Goal: Task Accomplishment & Management: Complete application form

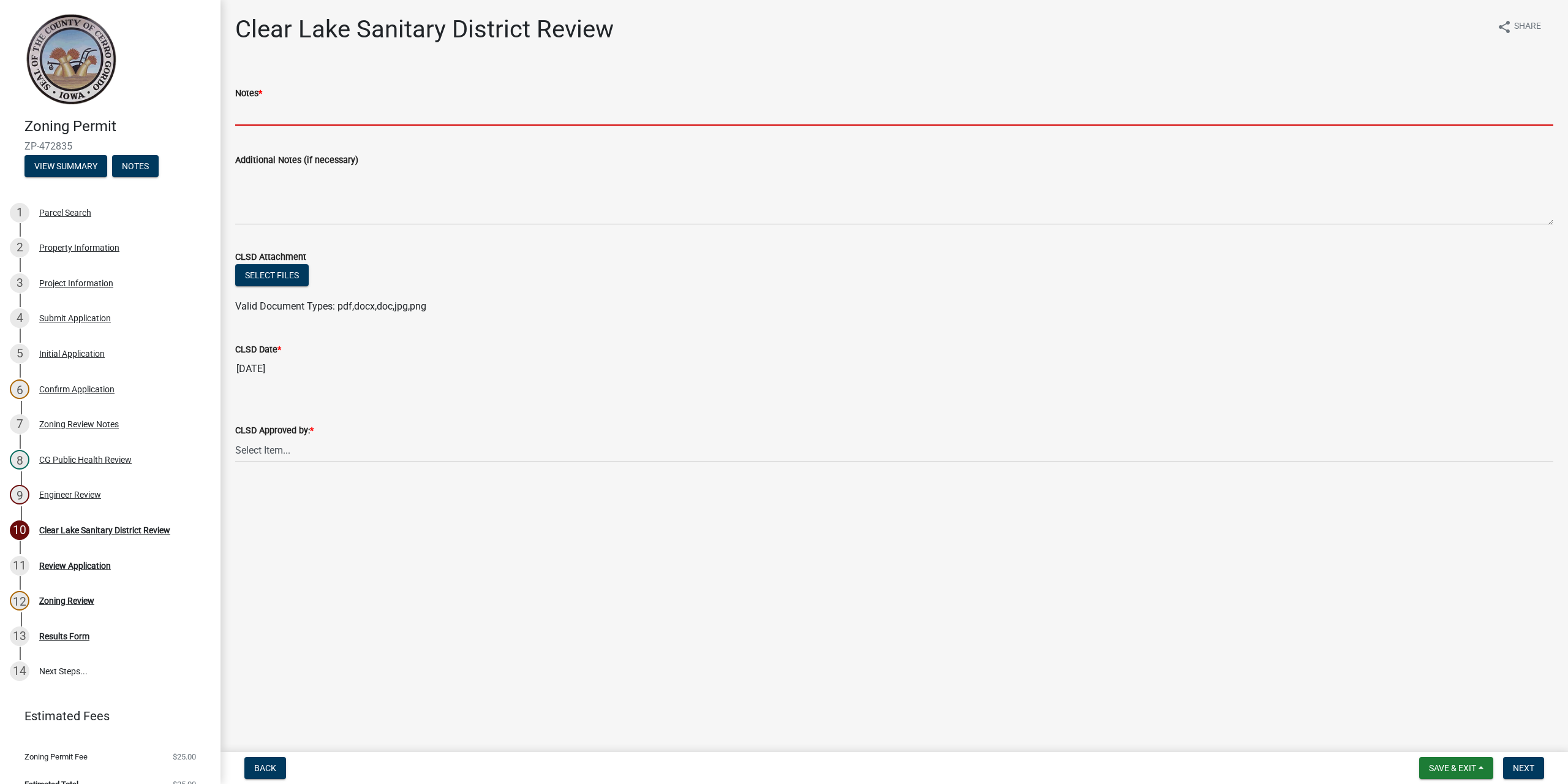
click at [307, 106] on input "Notes *" at bounding box center [894, 113] width 1318 height 25
type input "N/R"
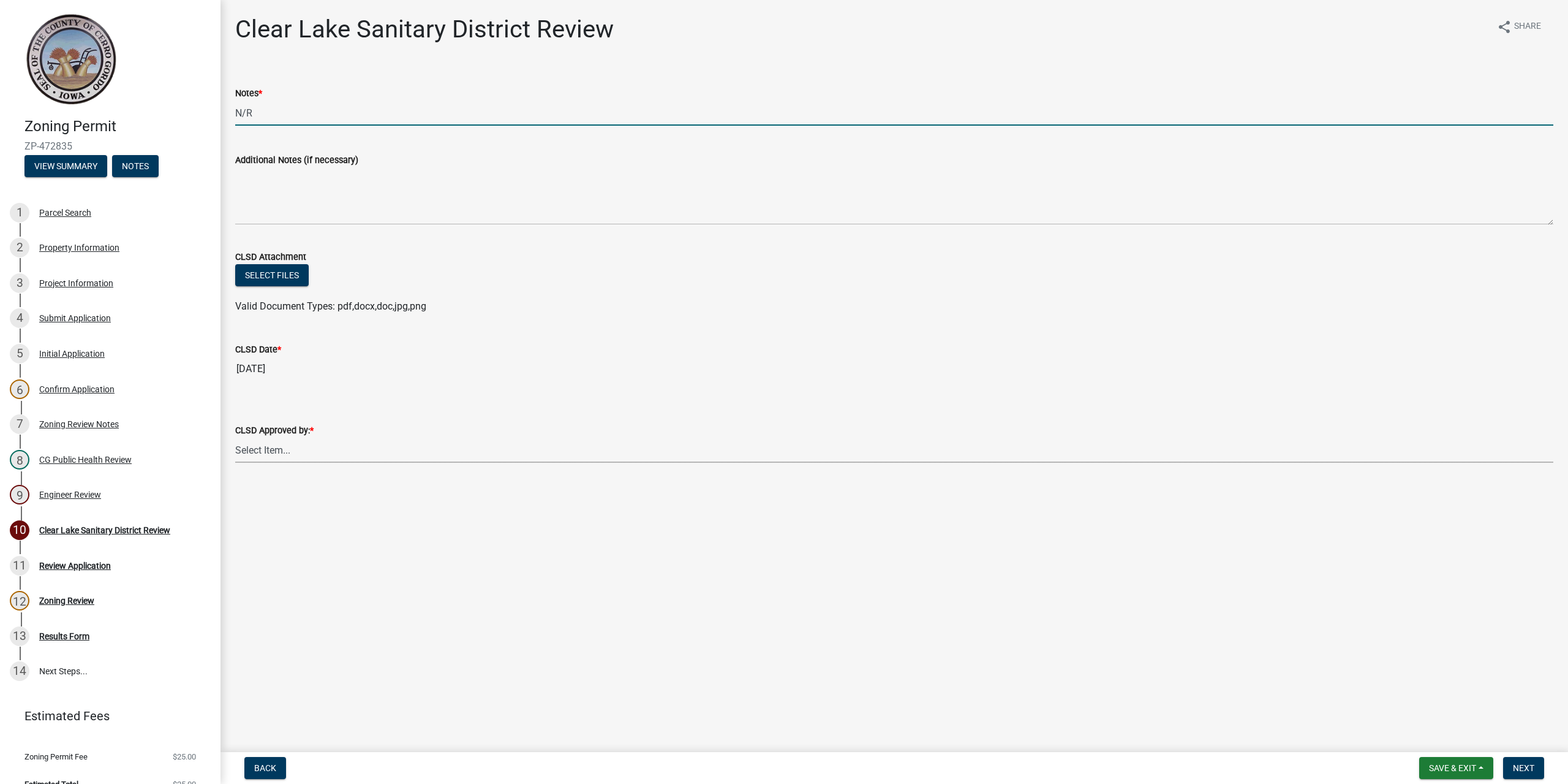
click at [316, 448] on select "Select Item... [PERSON_NAME] [PERSON_NAME]" at bounding box center [894, 449] width 1318 height 25
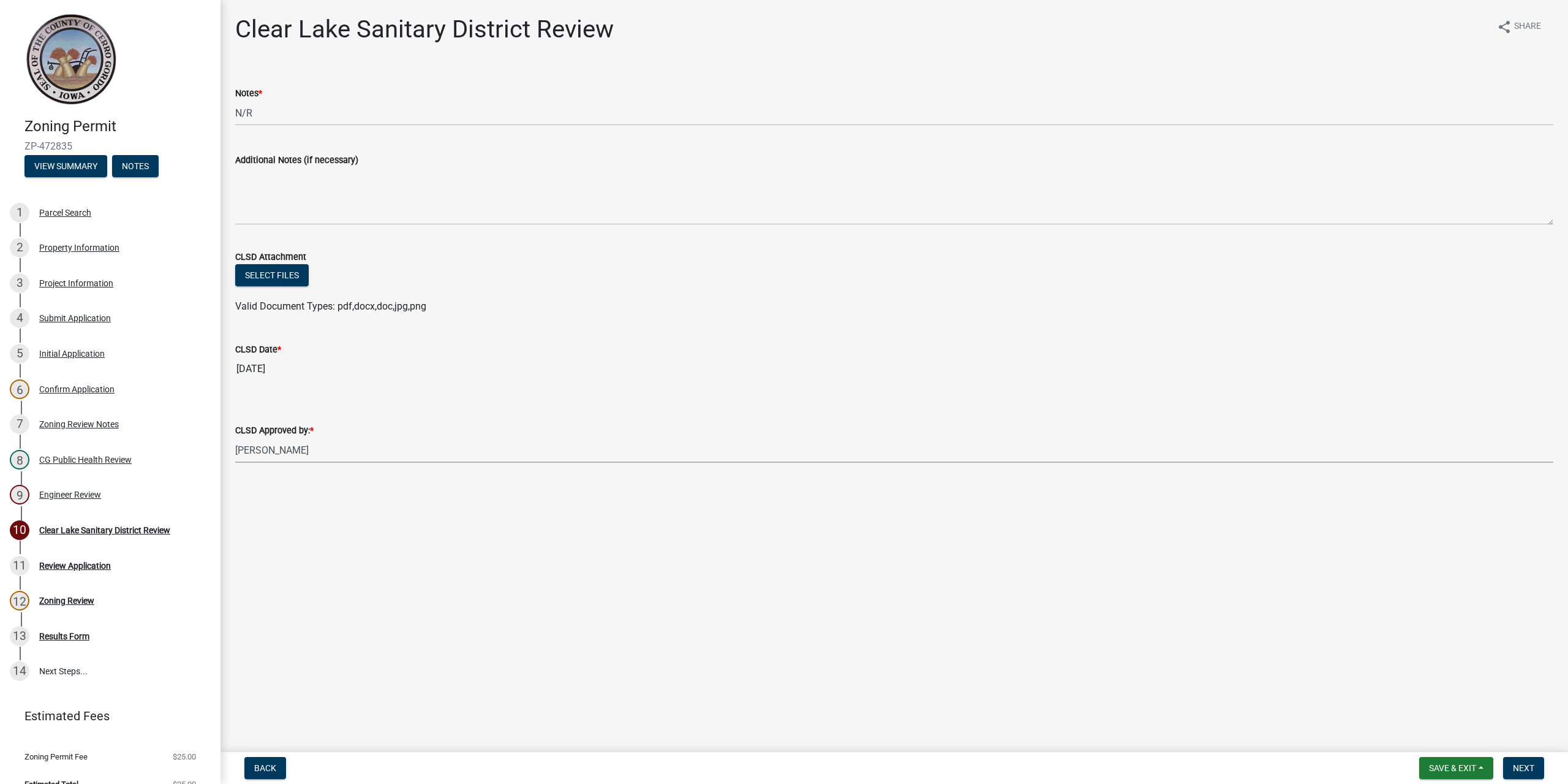
click at [235, 437] on select "Select Item... [PERSON_NAME] [PERSON_NAME]" at bounding box center [894, 449] width 1318 height 25
select select "dad87867-eb21-4dcc-b0aa-47f6a00bed0a"
click at [1435, 765] on span "Save & Exit" at bounding box center [1453, 768] width 47 height 10
click at [1432, 708] on button "Save" at bounding box center [1445, 707] width 98 height 30
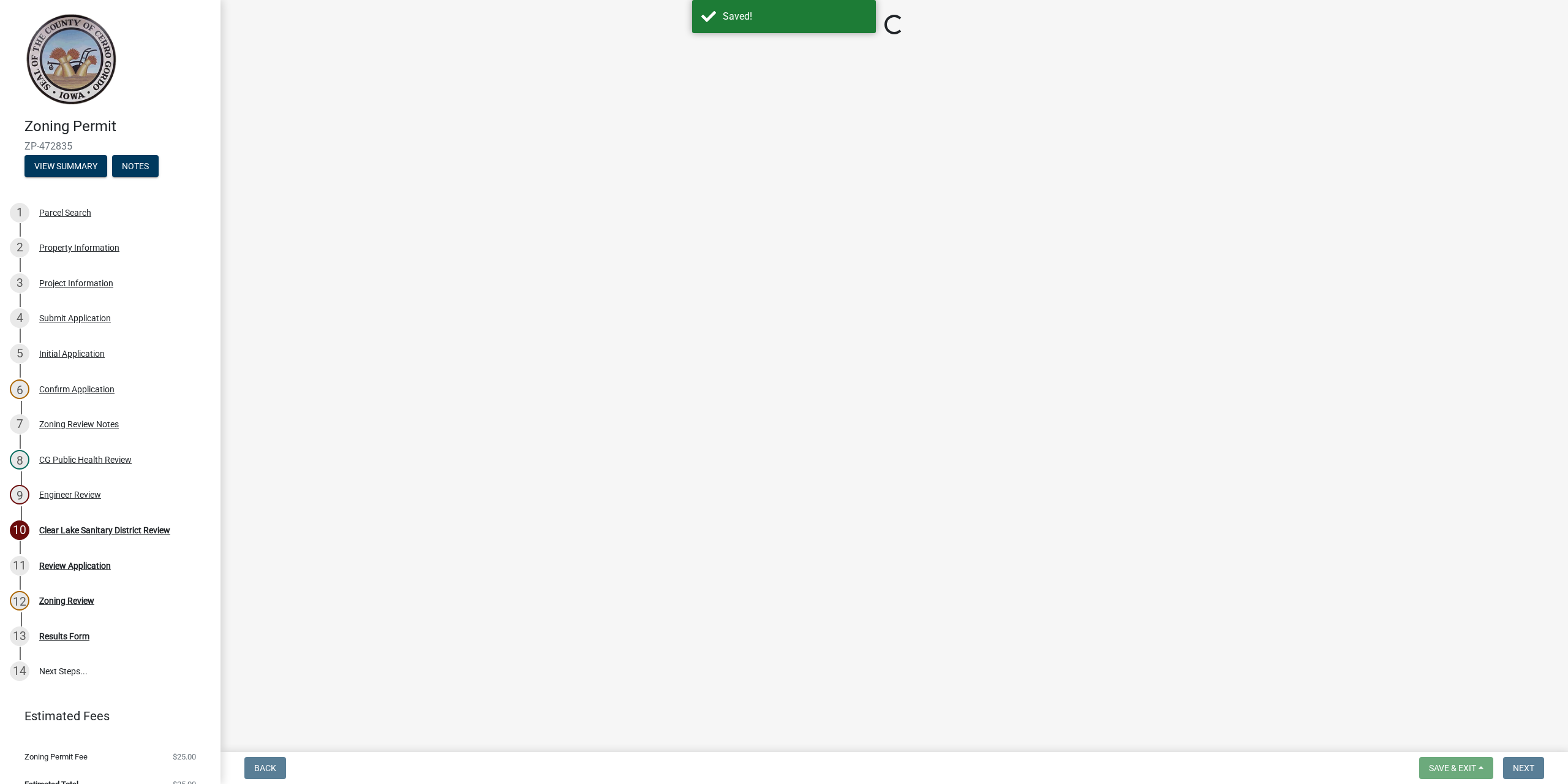
select select "dad87867-eb21-4dcc-b0aa-47f6a00bed0a"
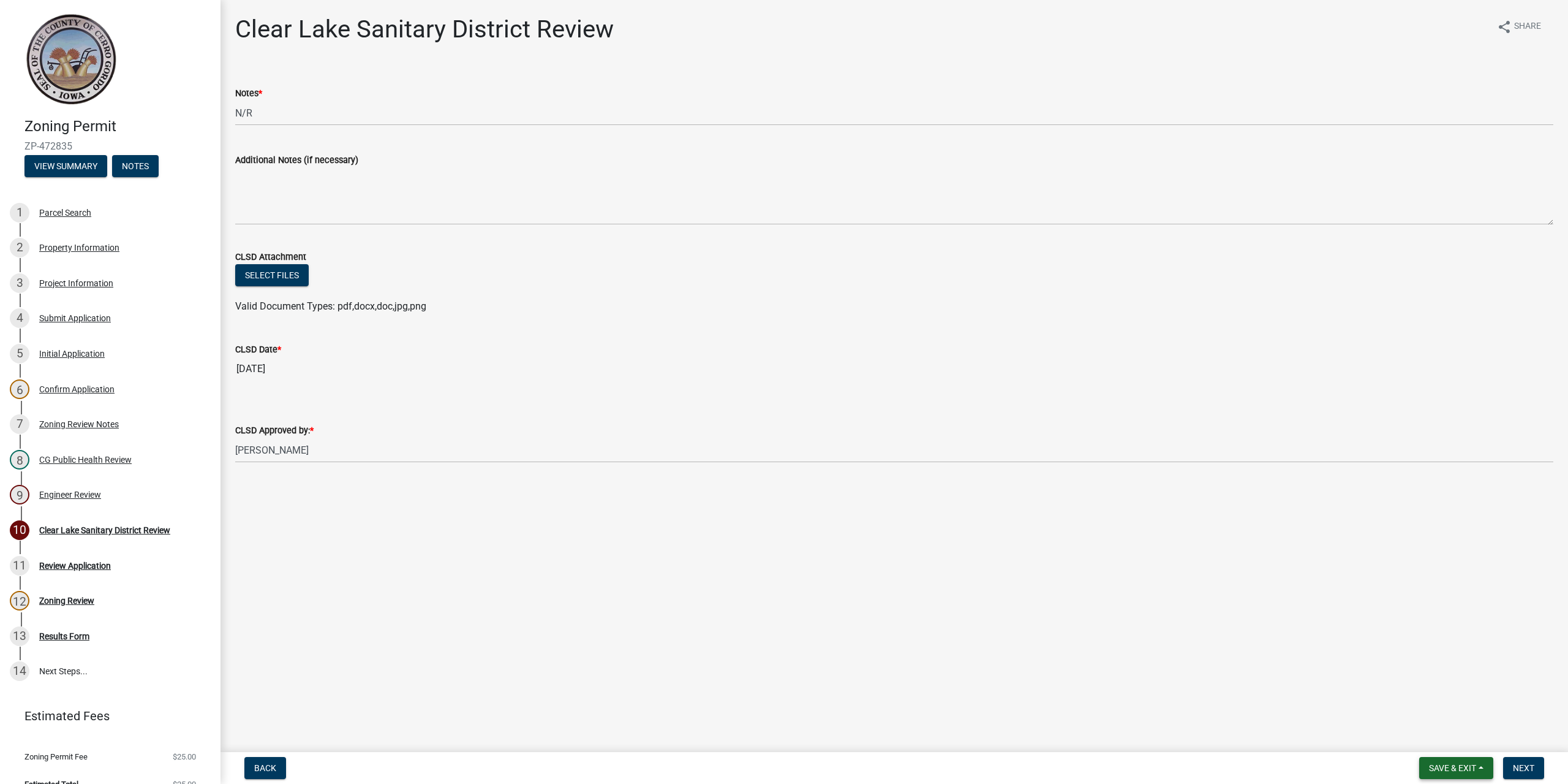
click at [1450, 768] on span "Save & Exit" at bounding box center [1453, 768] width 47 height 10
click at [1424, 704] on button "Save" at bounding box center [1445, 707] width 98 height 30
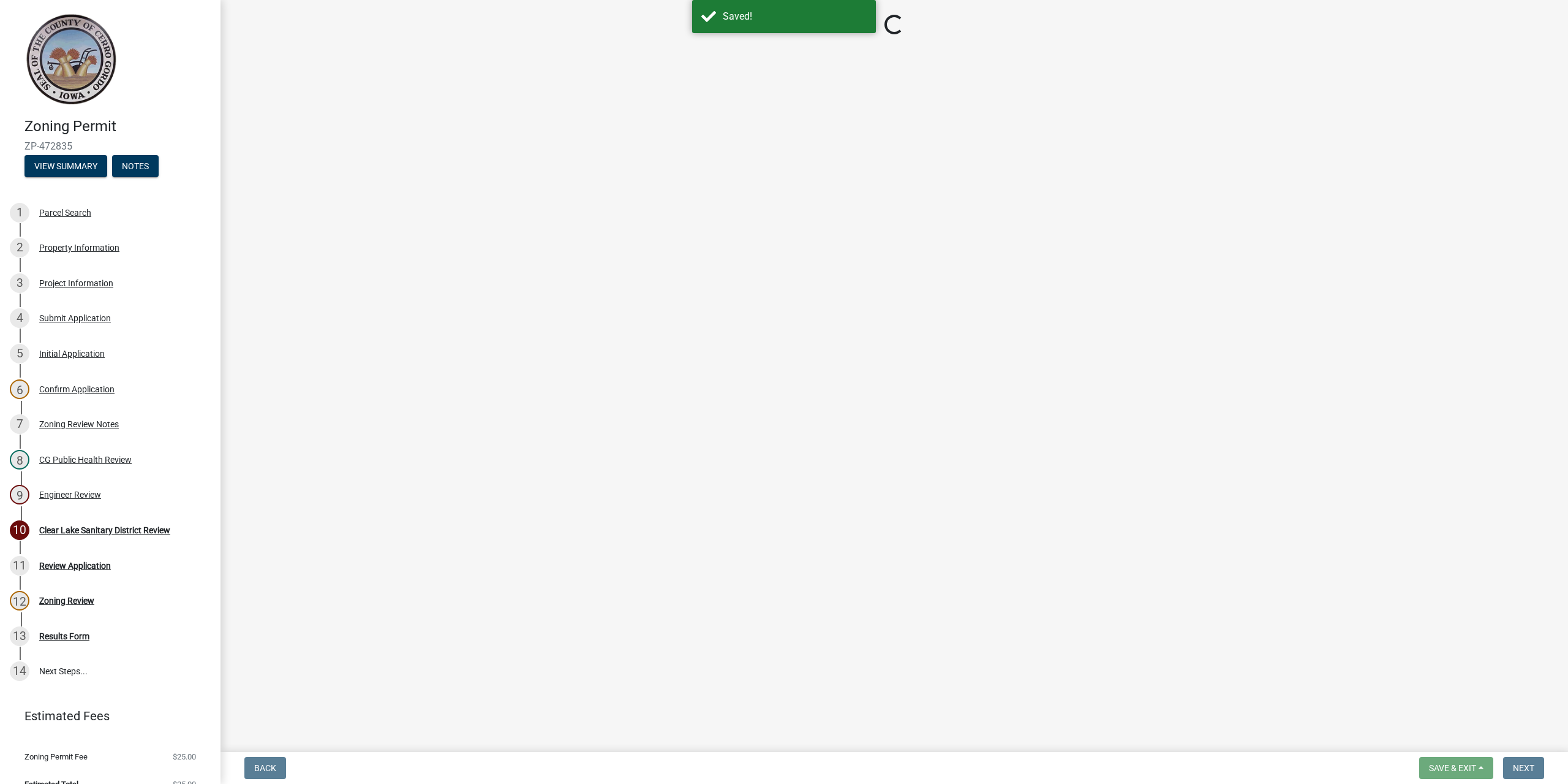
select select "dad87867-eb21-4dcc-b0aa-47f6a00bed0a"
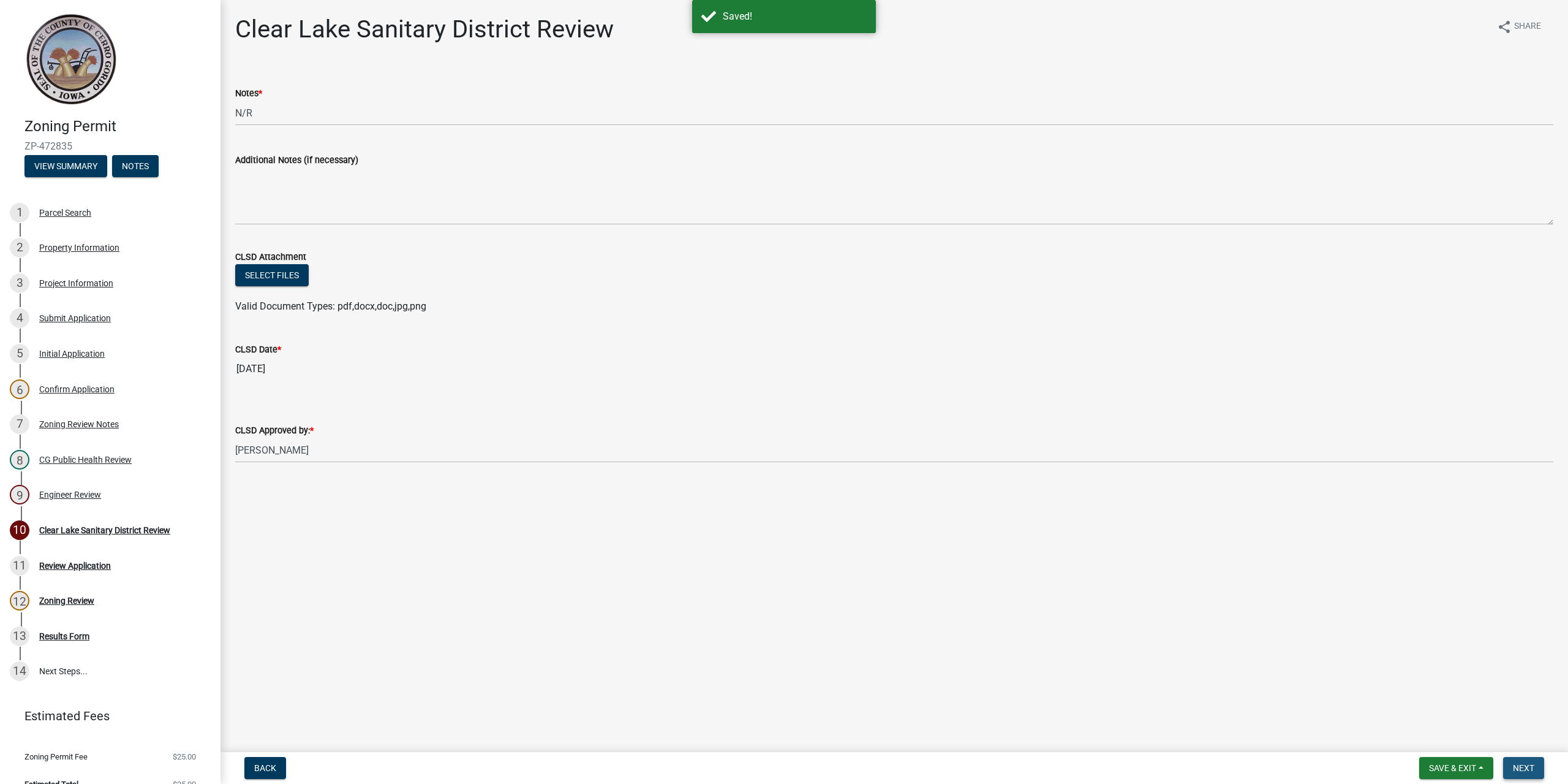
click at [1516, 768] on span "Next" at bounding box center [1524, 768] width 22 height 10
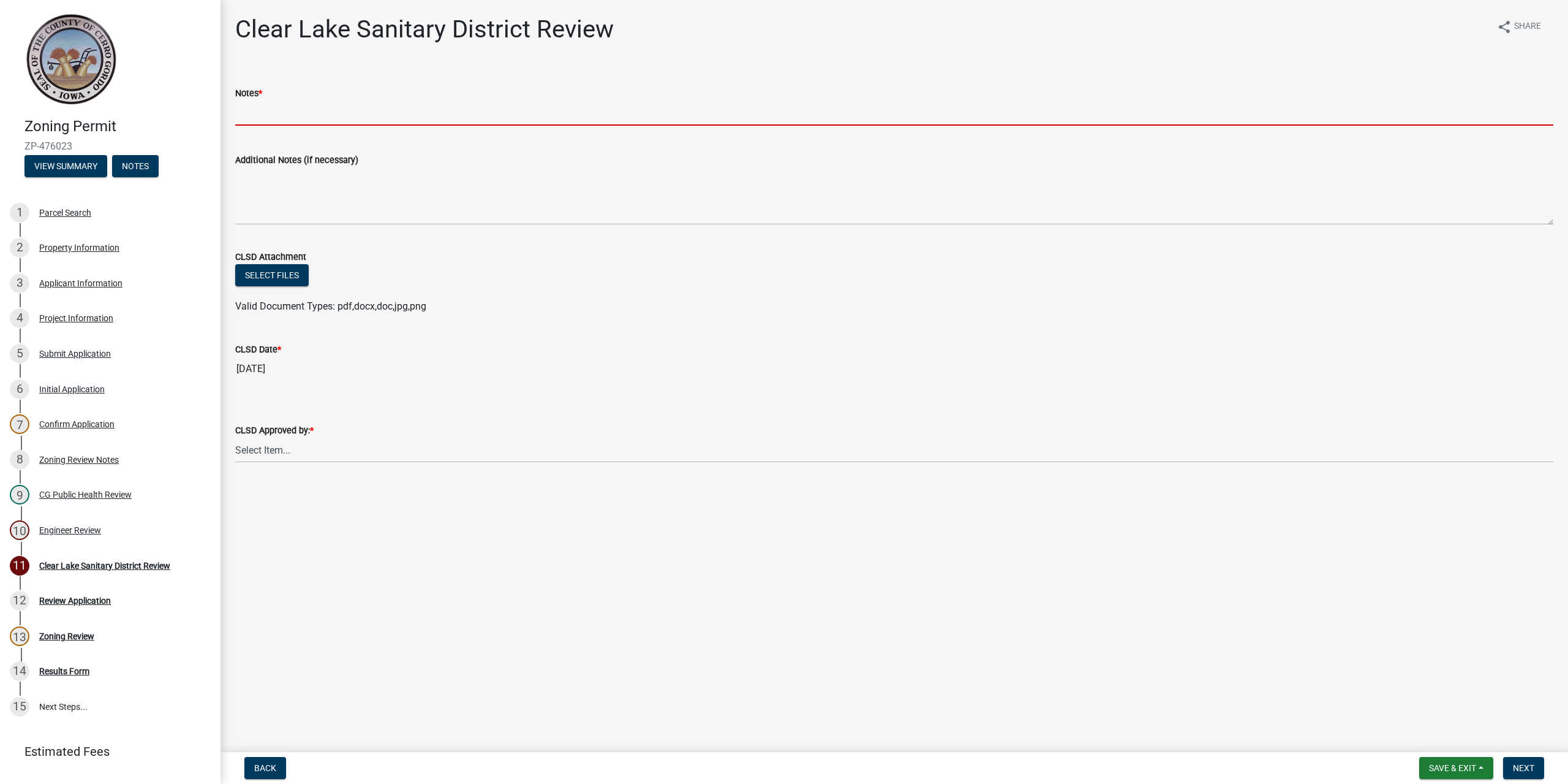
click at [291, 114] on input "Notes *" at bounding box center [894, 113] width 1318 height 25
type input "N/R"
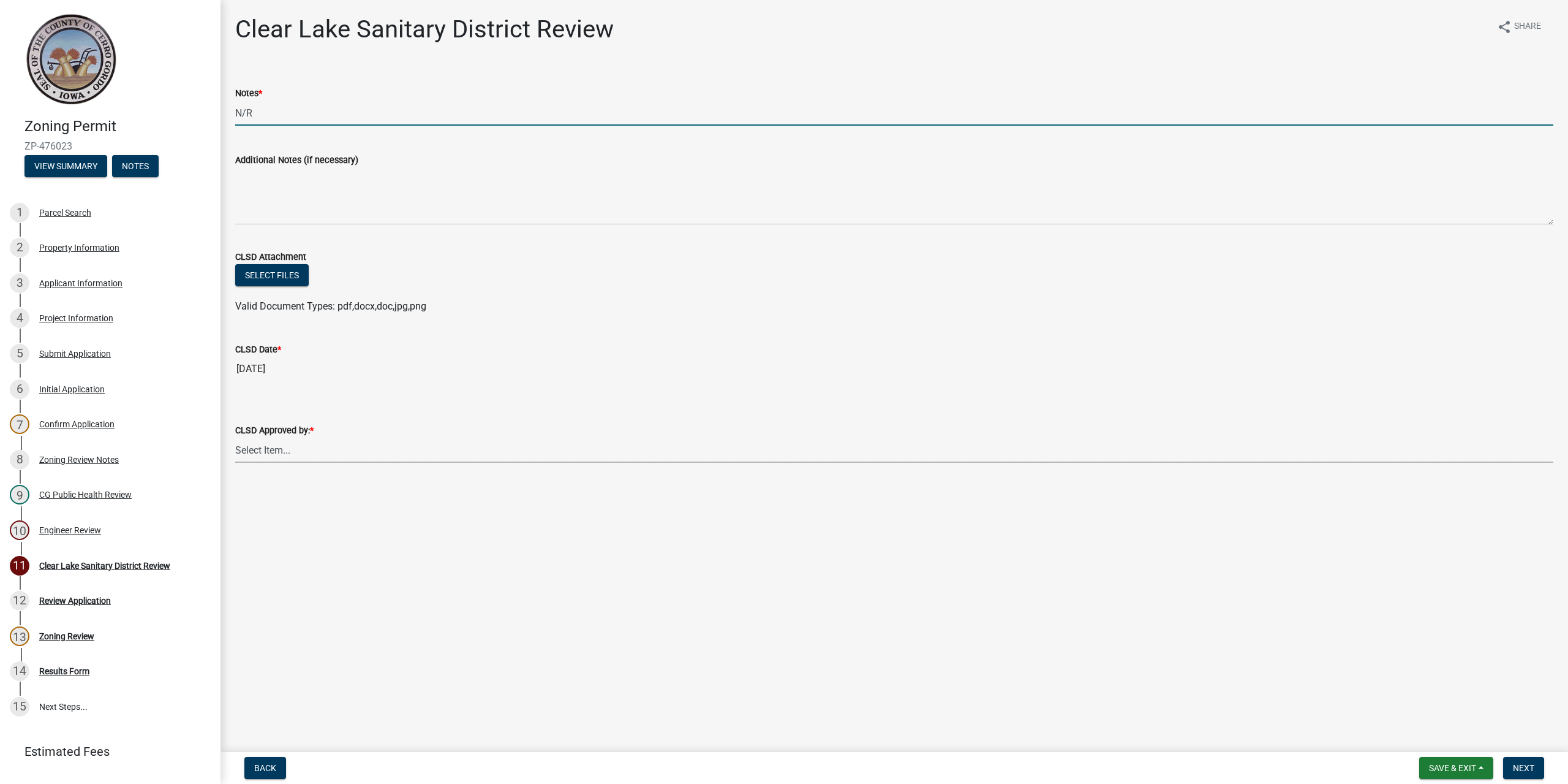
click at [1457, 438] on select "Select Item... [PERSON_NAME] [PERSON_NAME]" at bounding box center [894, 449] width 1318 height 25
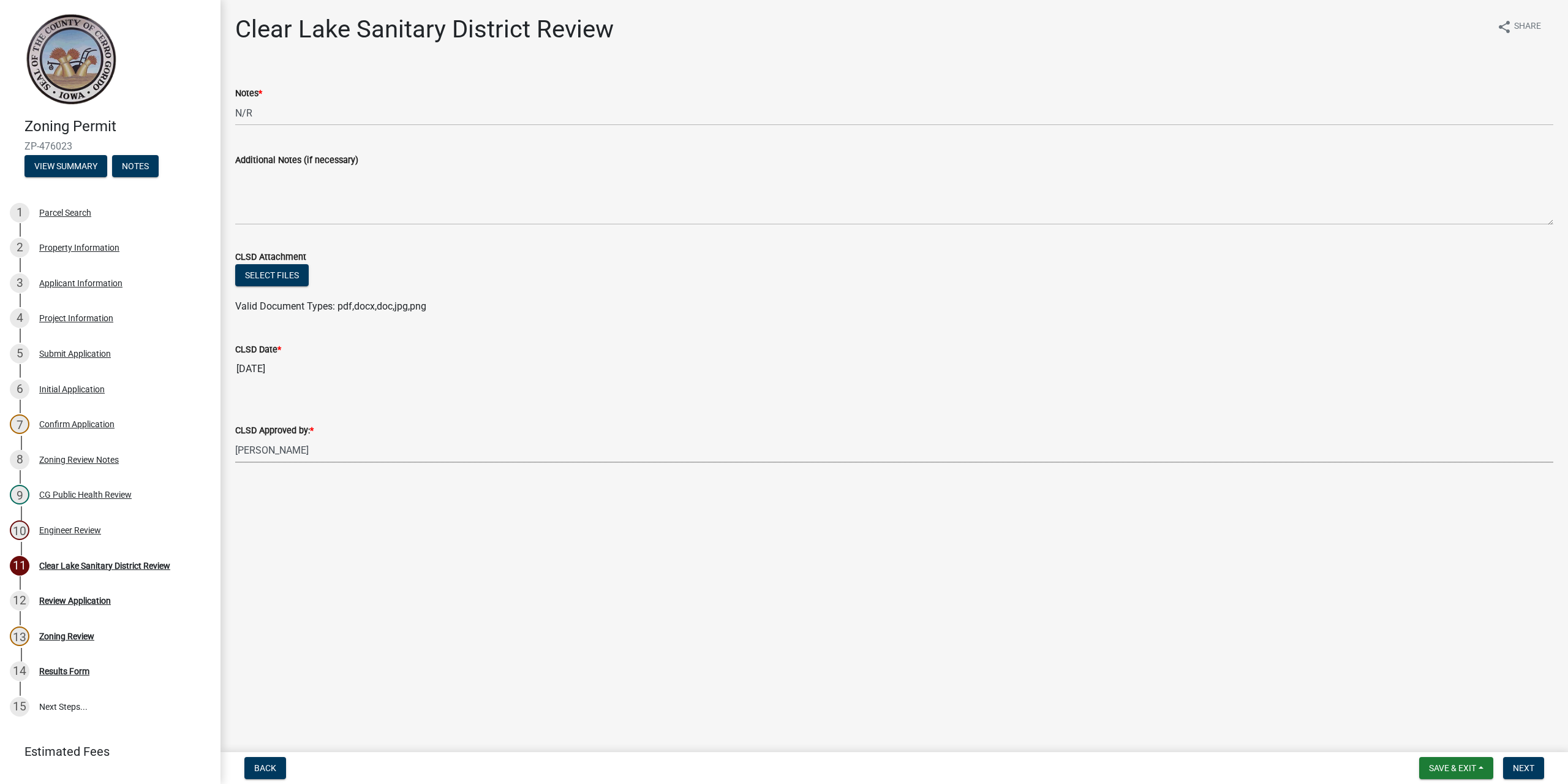
click at [235, 437] on select "Select Item... [PERSON_NAME] [PERSON_NAME]" at bounding box center [894, 449] width 1318 height 25
select select "dad87867-eb21-4dcc-b0aa-47f6a00bed0a"
click at [1472, 767] on span "Save & Exit" at bounding box center [1453, 768] width 47 height 10
click at [1445, 709] on button "Save" at bounding box center [1445, 707] width 98 height 30
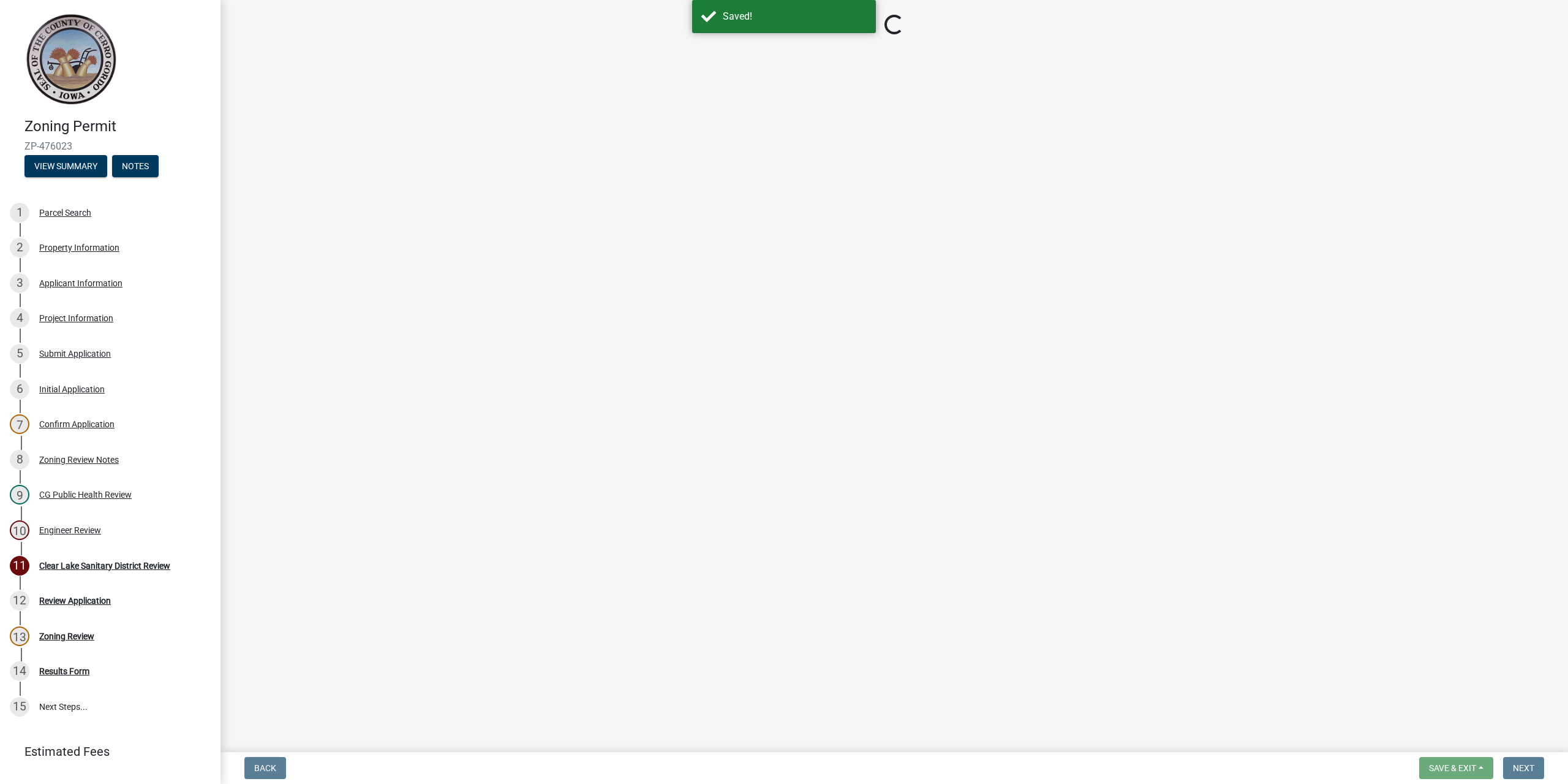
select select "dad87867-eb21-4dcc-b0aa-47f6a00bed0a"
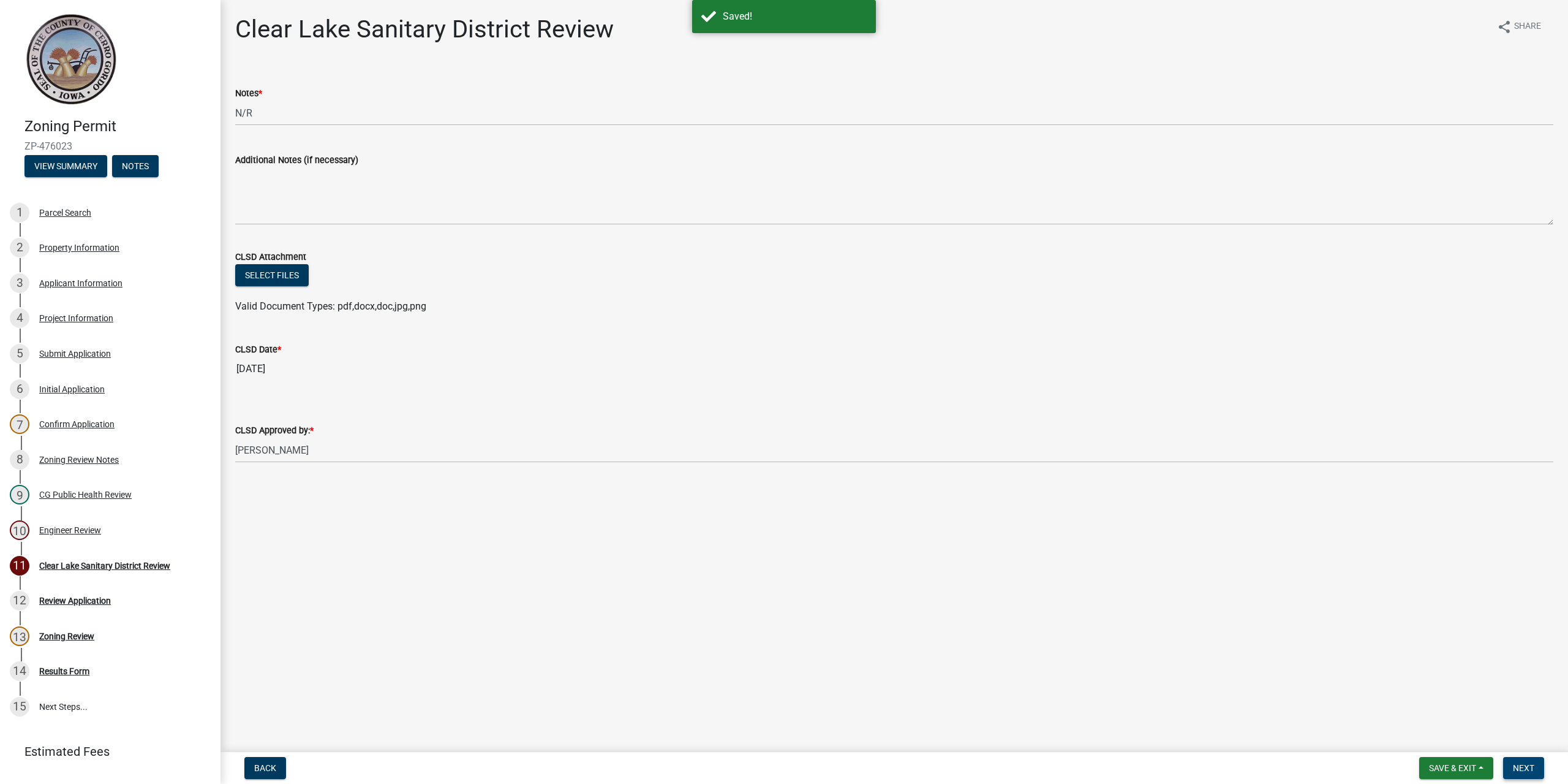
click at [1530, 768] on span "Next" at bounding box center [1524, 768] width 22 height 10
